Goal: Transaction & Acquisition: Purchase product/service

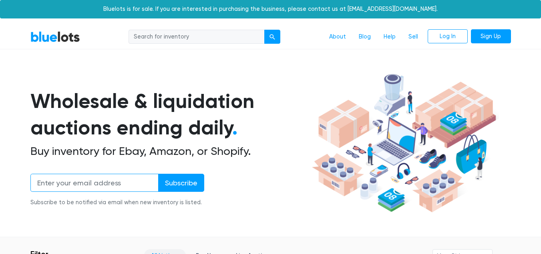
click at [107, 181] on input "email" at bounding box center [94, 182] width 128 height 18
type input "rh663251@gmail.com"
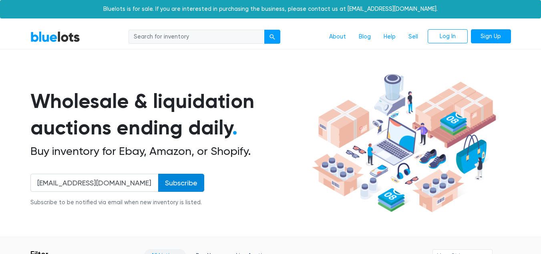
click at [174, 176] on input "Subscribe" at bounding box center [181, 182] width 46 height 18
click at [154, 26] on nav "BlueLots About Blog Help Sell Log In Sign Up" at bounding box center [270, 37] width 541 height 24
click at [156, 46] on nav "BlueLots About Blog Help Sell Log In Sign Up" at bounding box center [270, 37] width 541 height 24
click at [153, 40] on input "search" at bounding box center [197, 37] width 136 height 14
type input "nike"
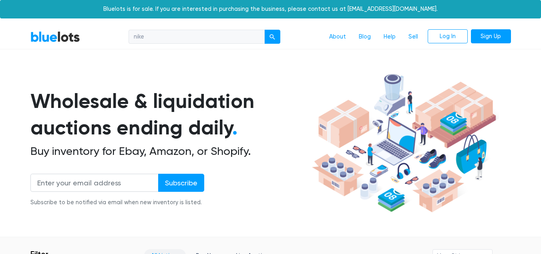
click at [264, 30] on button "submit" at bounding box center [272, 37] width 16 height 14
click at [216, 37] on input "search" at bounding box center [197, 37] width 136 height 14
type input "nike"
click at [264, 30] on button "submit" at bounding box center [272, 37] width 16 height 14
